Goal: Find specific page/section: Find specific page/section

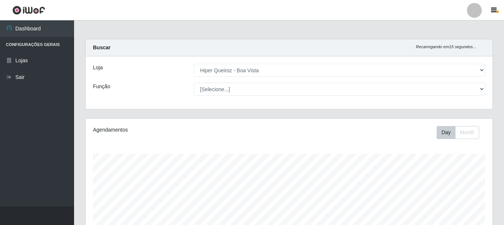
select select "514"
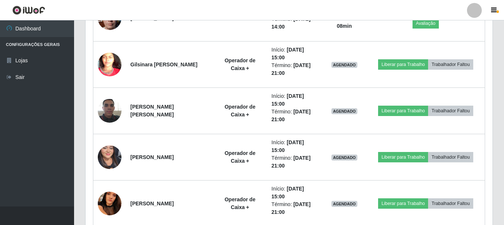
scroll to position [154, 407]
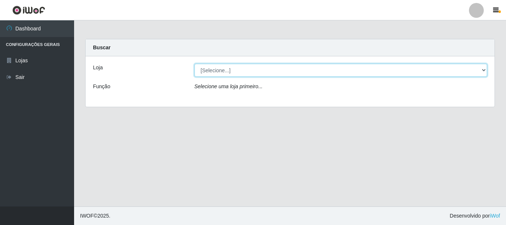
click at [273, 66] on select "[Selecione...] Hiper Queiroz - [GEOGRAPHIC_DATA]" at bounding box center [340, 70] width 293 height 13
select select "514"
click at [194, 64] on select "[Selecione...] Hiper Queiroz - [GEOGRAPHIC_DATA]" at bounding box center [340, 70] width 293 height 13
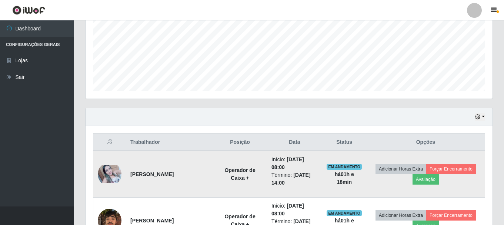
scroll to position [185, 0]
